Goal: Information Seeking & Learning: Learn about a topic

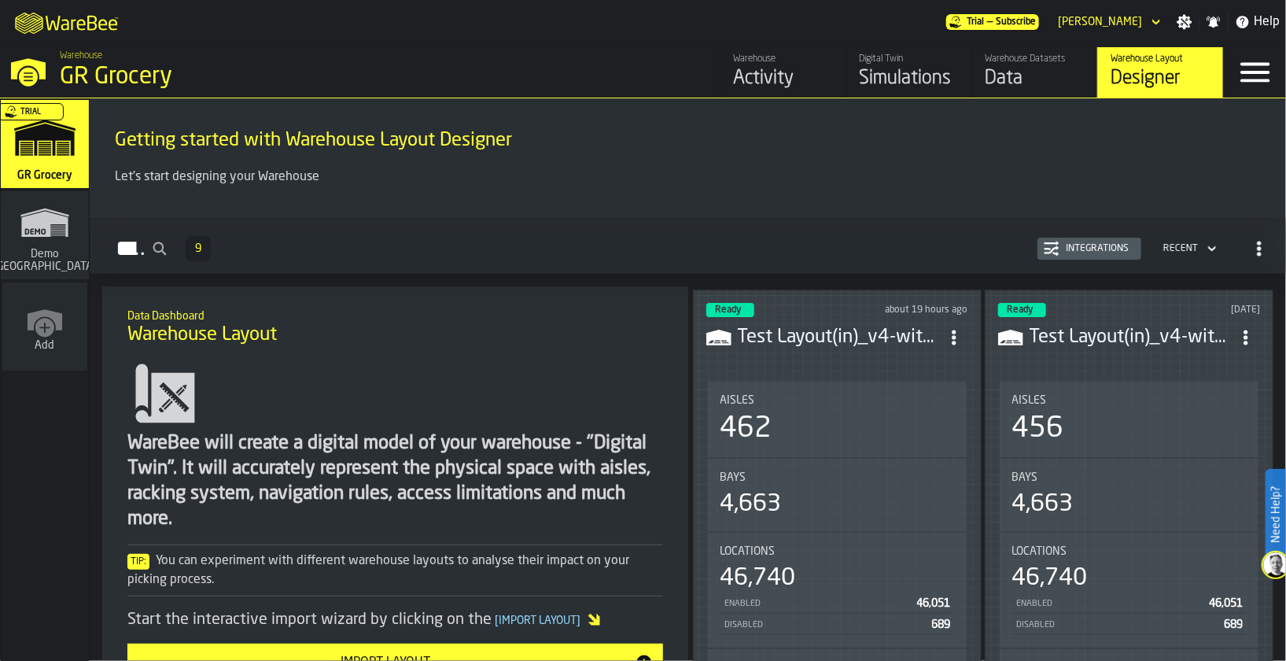
scroll to position [18, 0]
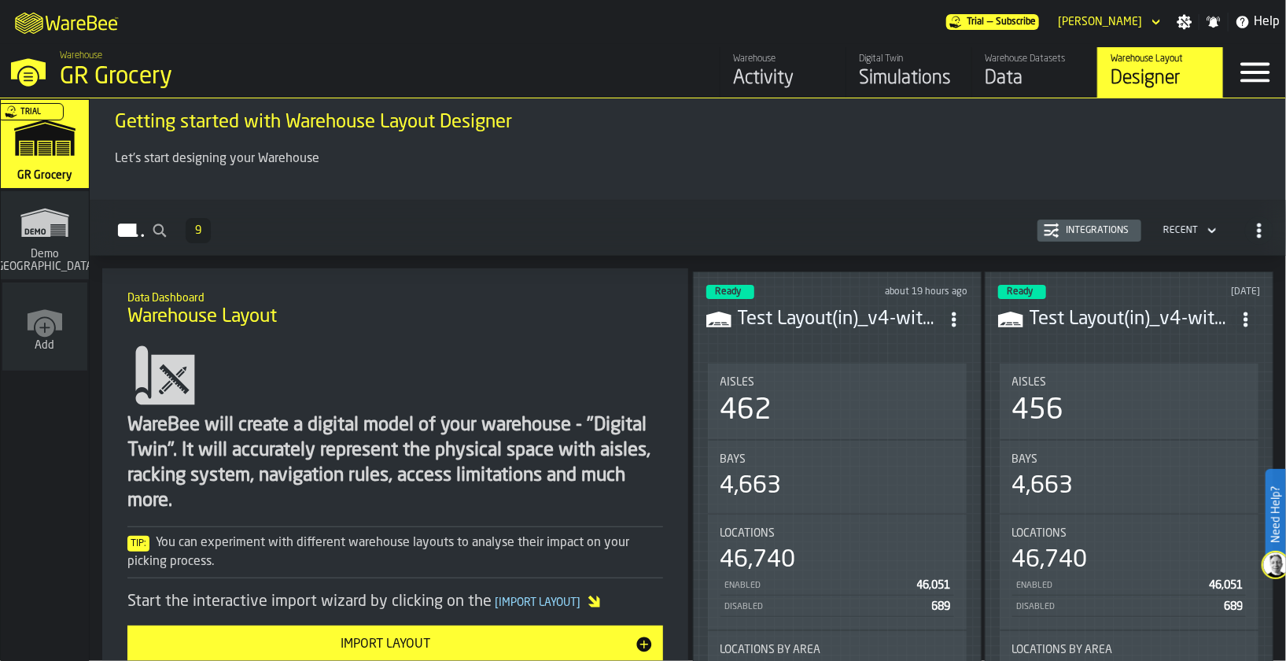
drag, startPoint x: 0, startPoint y: 0, endPoint x: 867, endPoint y: 88, distance: 871.4
click at [867, 88] on div "Simulations" at bounding box center [909, 78] width 100 height 25
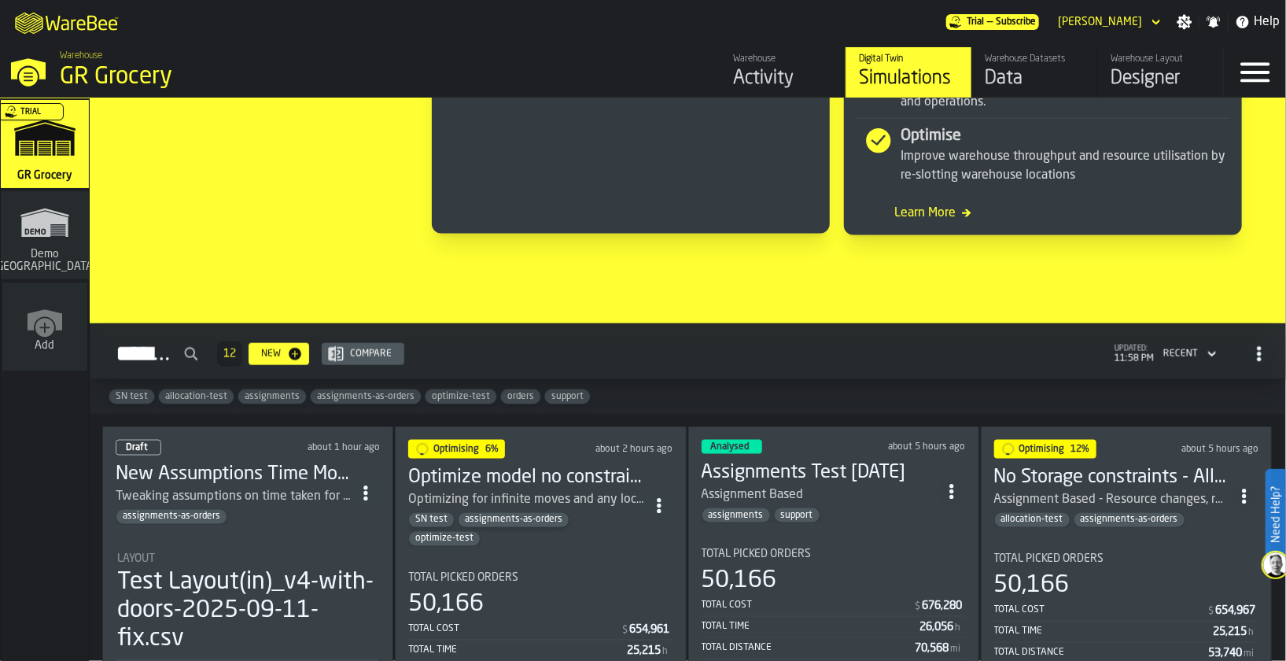
scroll to position [1082, 0]
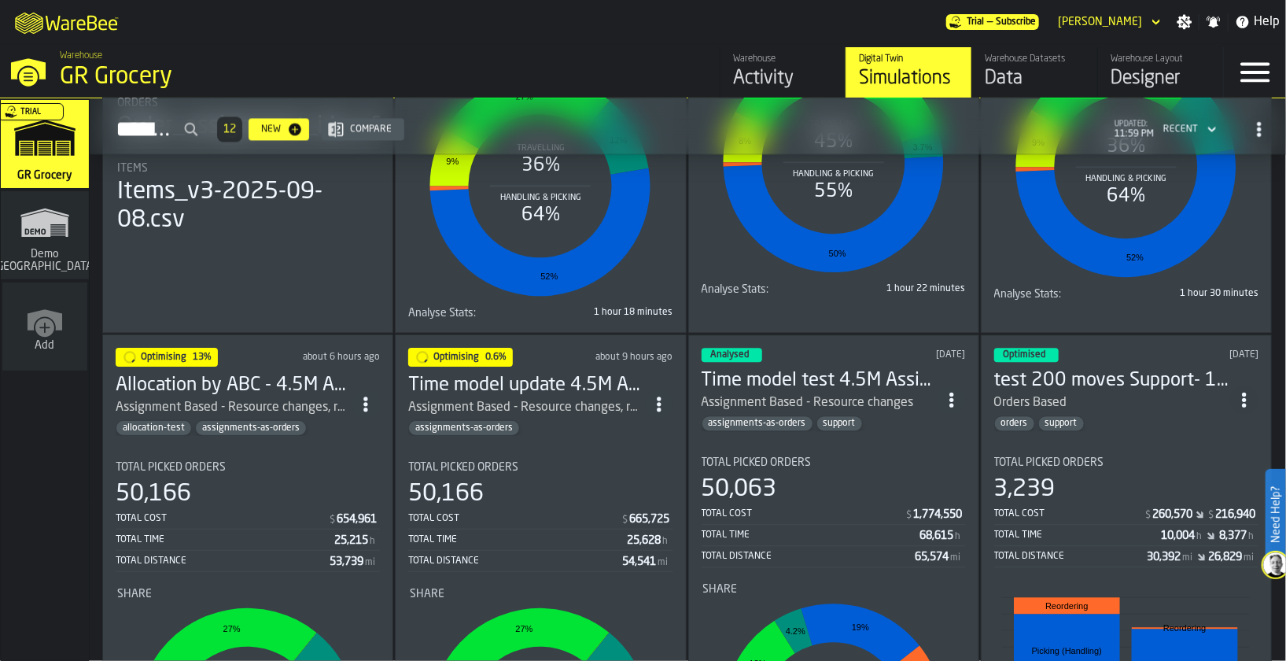
scroll to position [1334, 0]
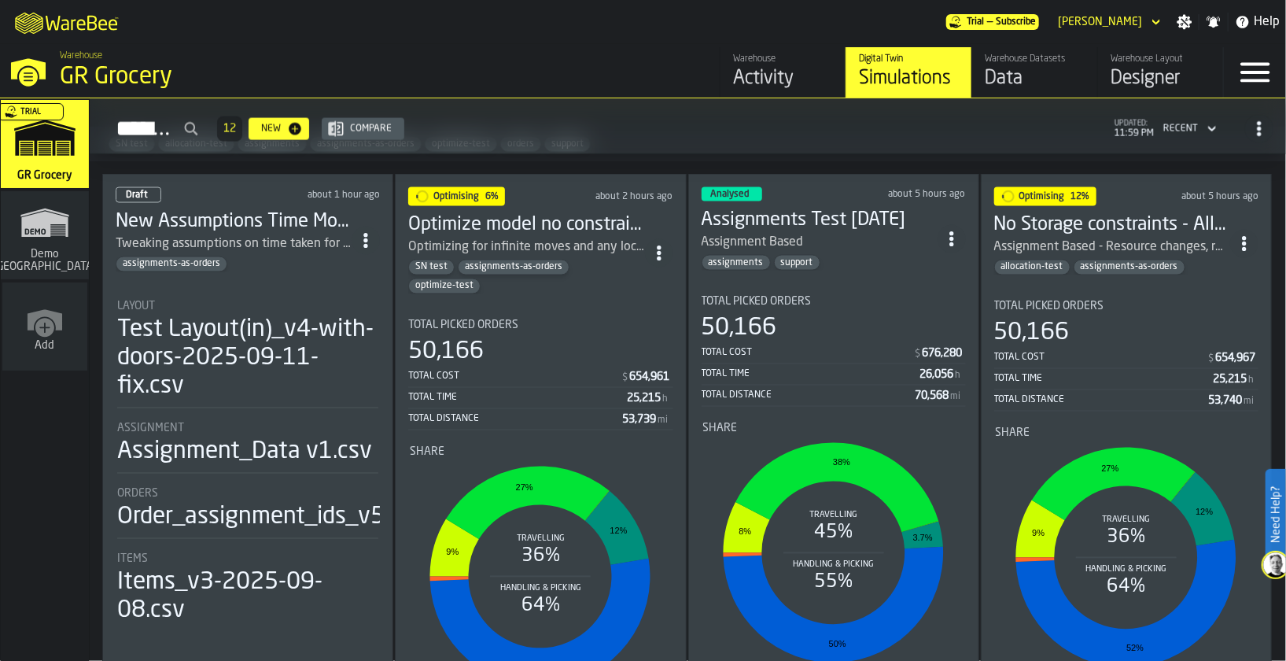
click at [232, 225] on h3 "New Assumptions Time Model Test 4.5M Assignment Test [DATE]" at bounding box center [234, 221] width 236 height 25
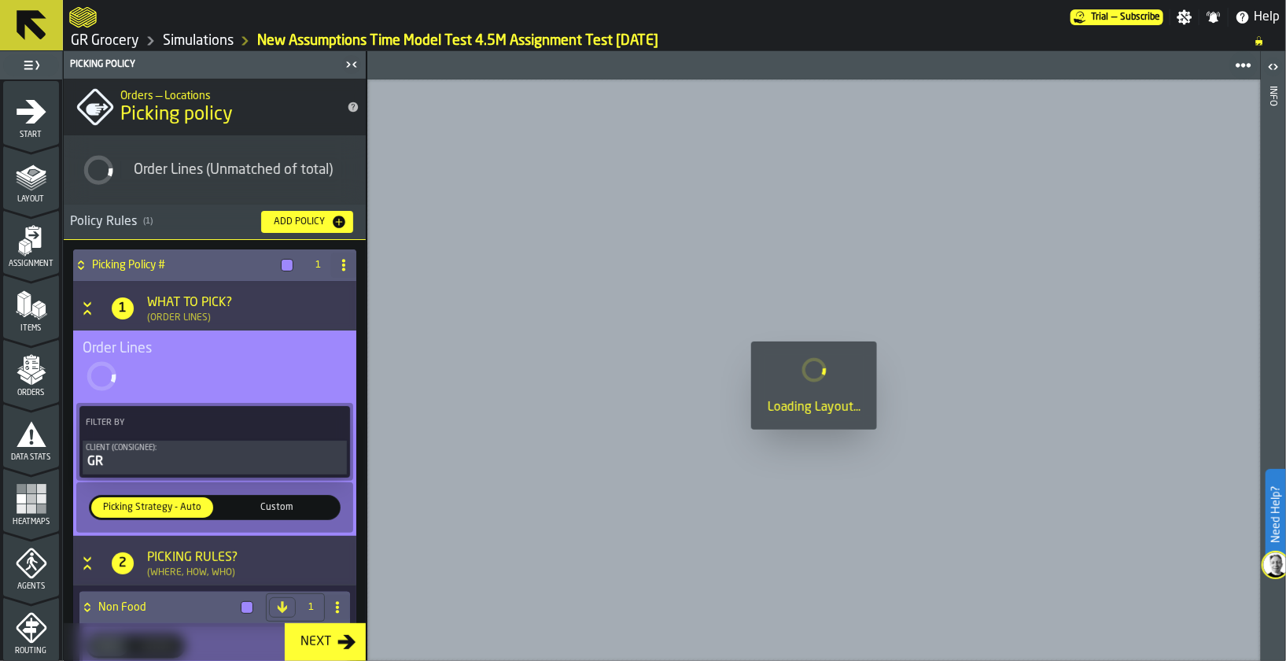
scroll to position [579, 0]
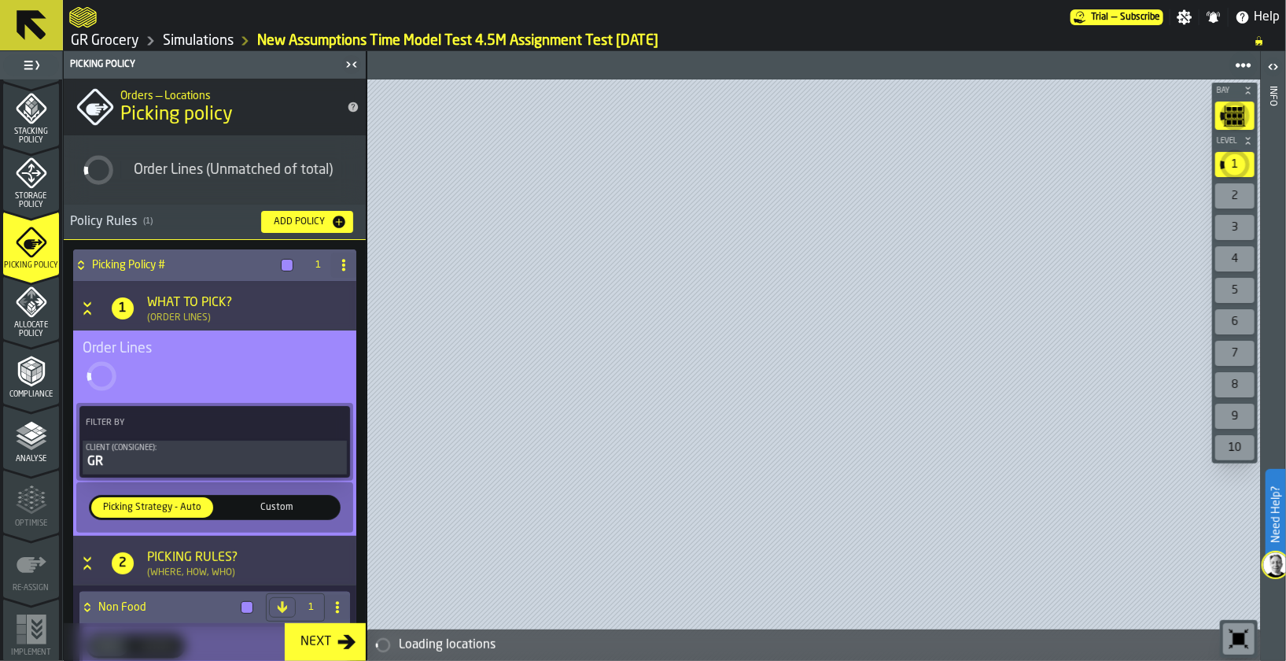
click at [36, 452] on div "Analyse" at bounding box center [31, 441] width 56 height 43
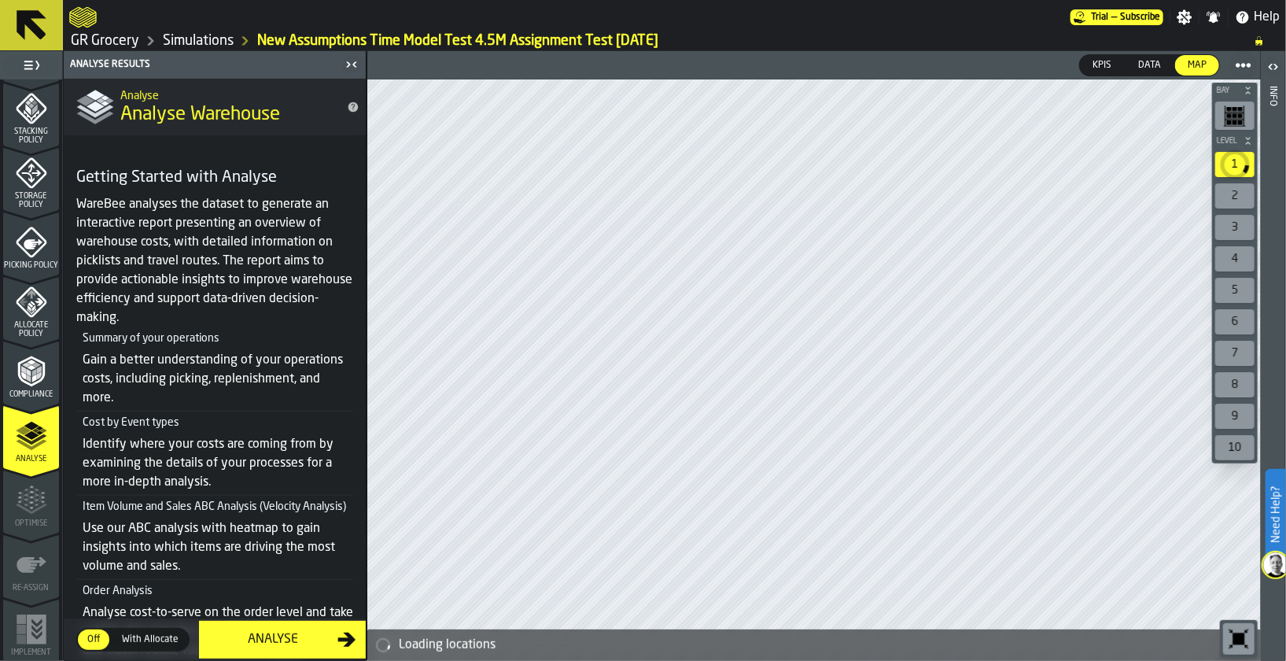
click at [273, 646] on div "Analyse" at bounding box center [272, 639] width 129 height 19
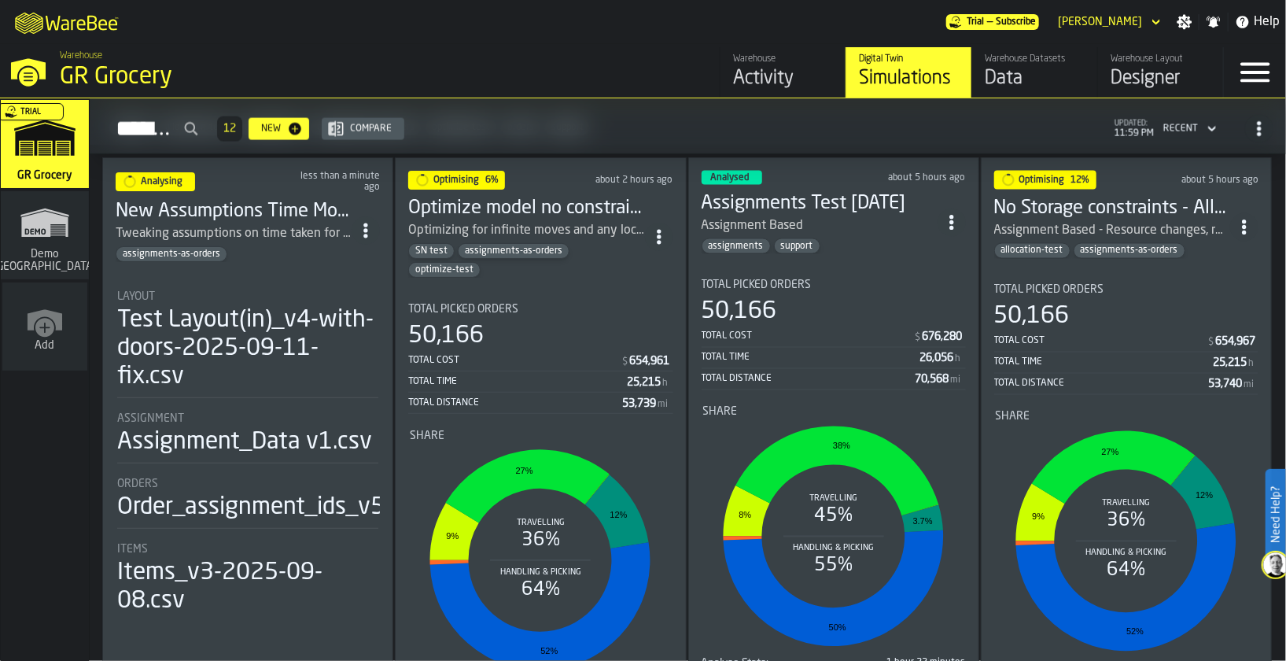
scroll to position [1351, 0]
click at [578, 196] on h3 "Optimize model no constraints update 4.5M Assignment Test [DATE]" at bounding box center [526, 208] width 236 height 25
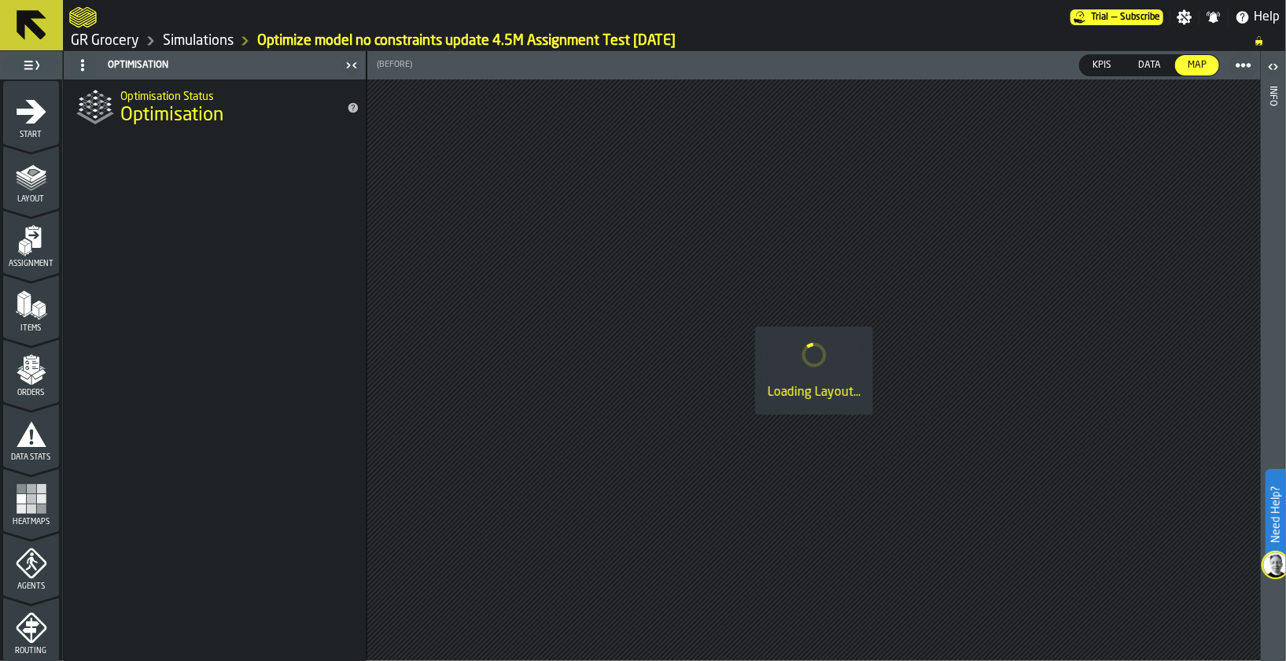
click at [122, 43] on link "GR Grocery" at bounding box center [105, 40] width 68 height 17
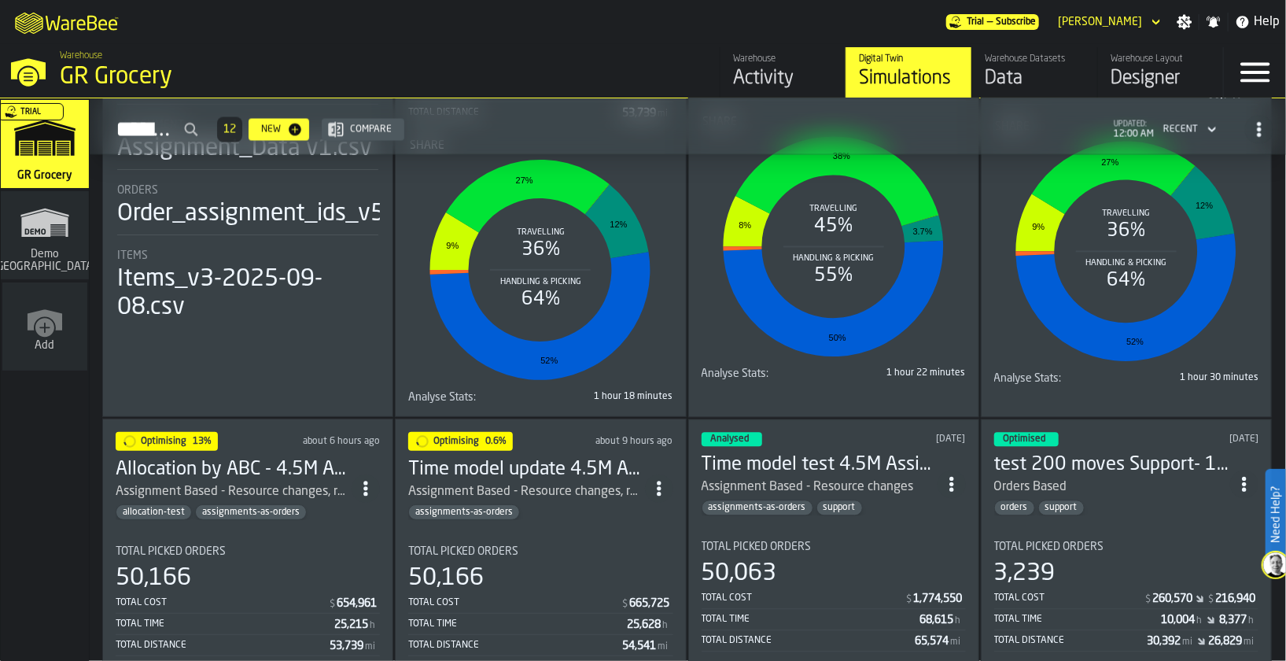
scroll to position [1669, 0]
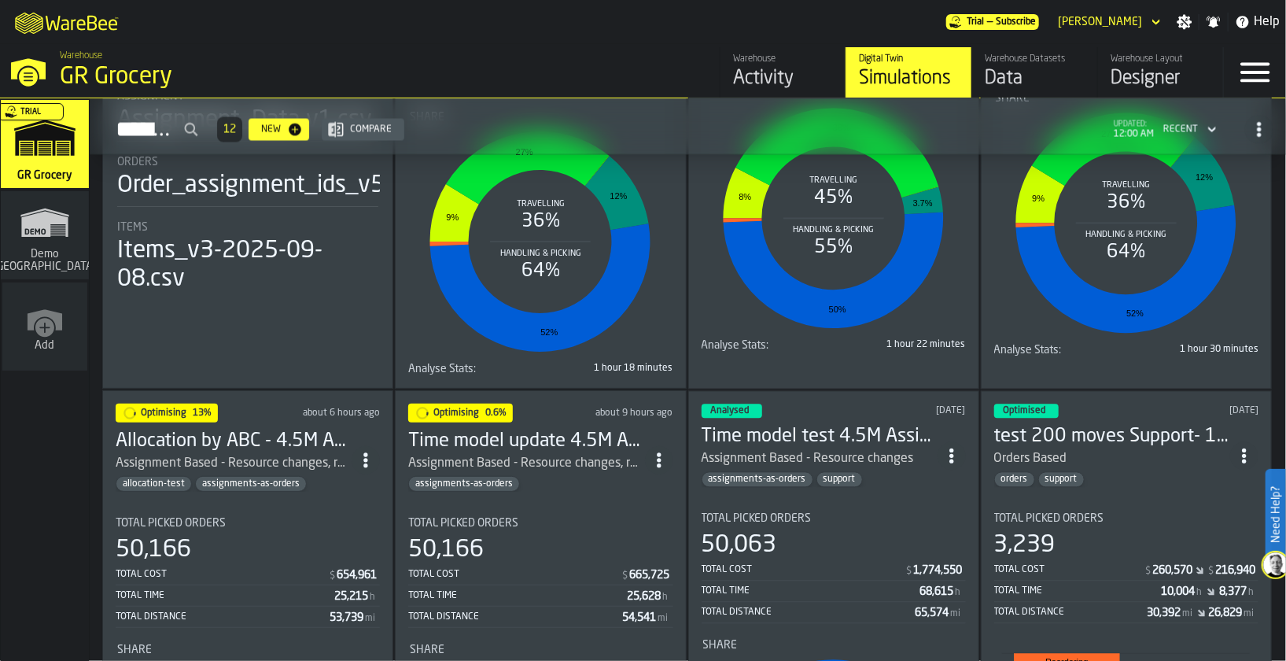
click at [333, 429] on h3 "Allocation by ABC - 4.5M Assignment Test [DATE]" at bounding box center [234, 441] width 236 height 25
